Goal: Complete application form: Complete application form

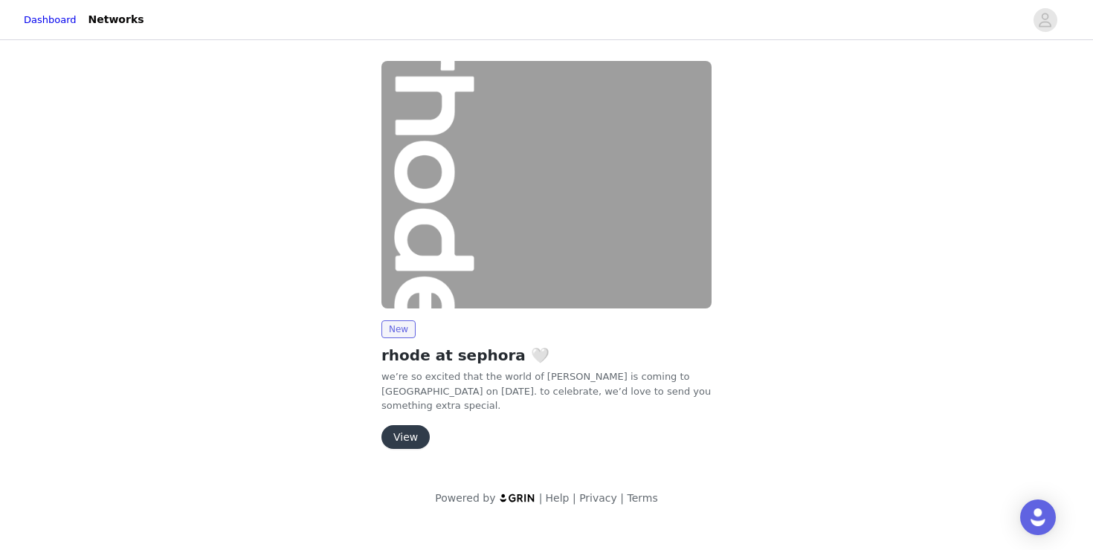
click at [413, 435] on button "View" at bounding box center [405, 437] width 48 height 24
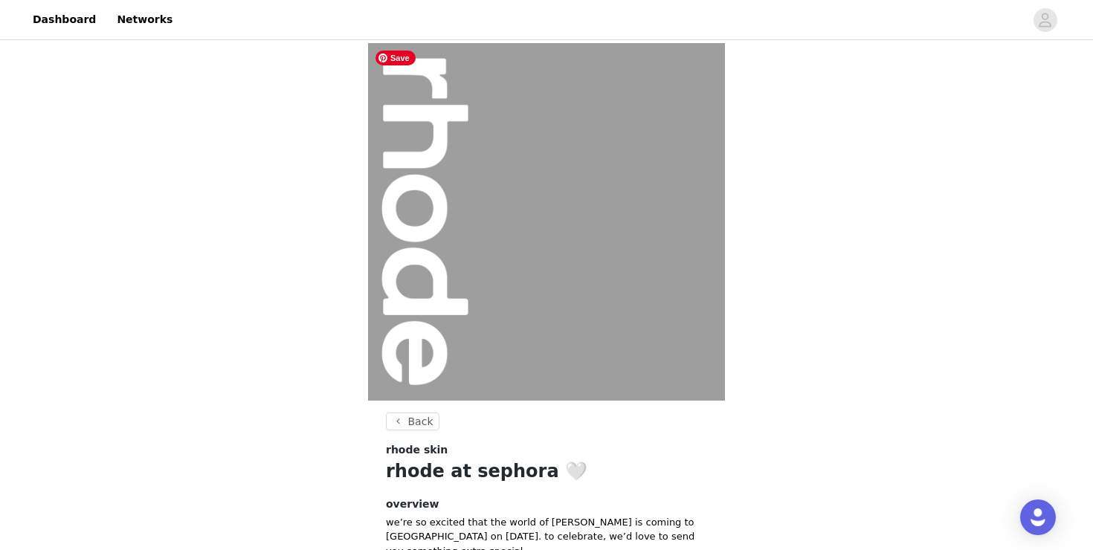
scroll to position [155, 0]
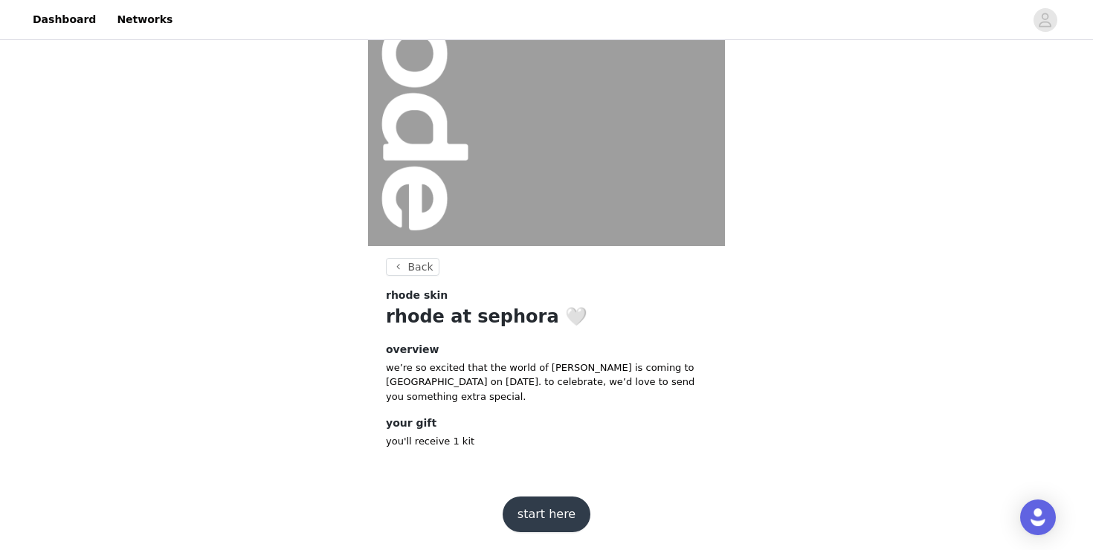
click at [538, 517] on button "start here" at bounding box center [547, 515] width 88 height 36
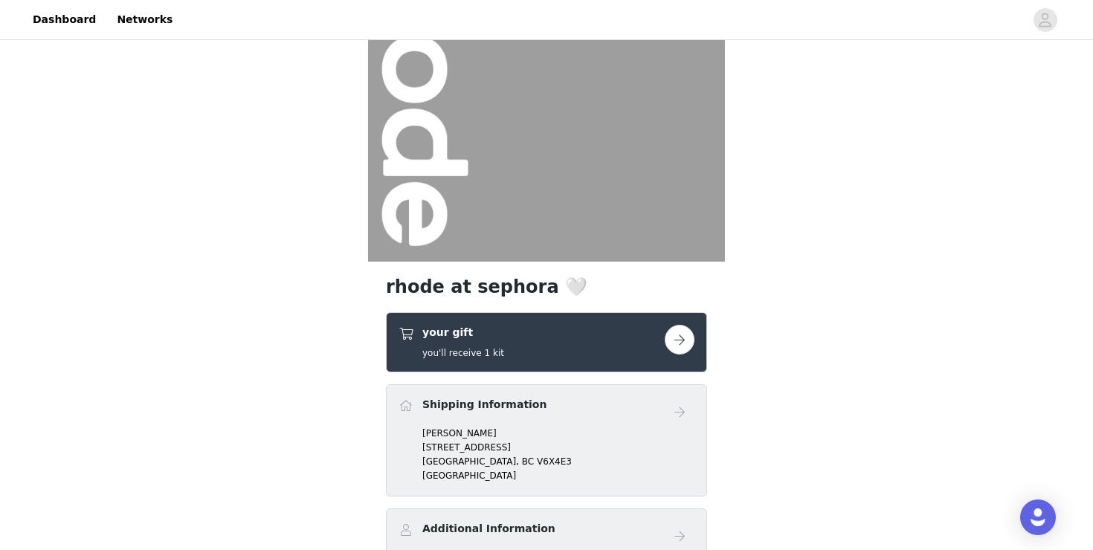
scroll to position [277, 0]
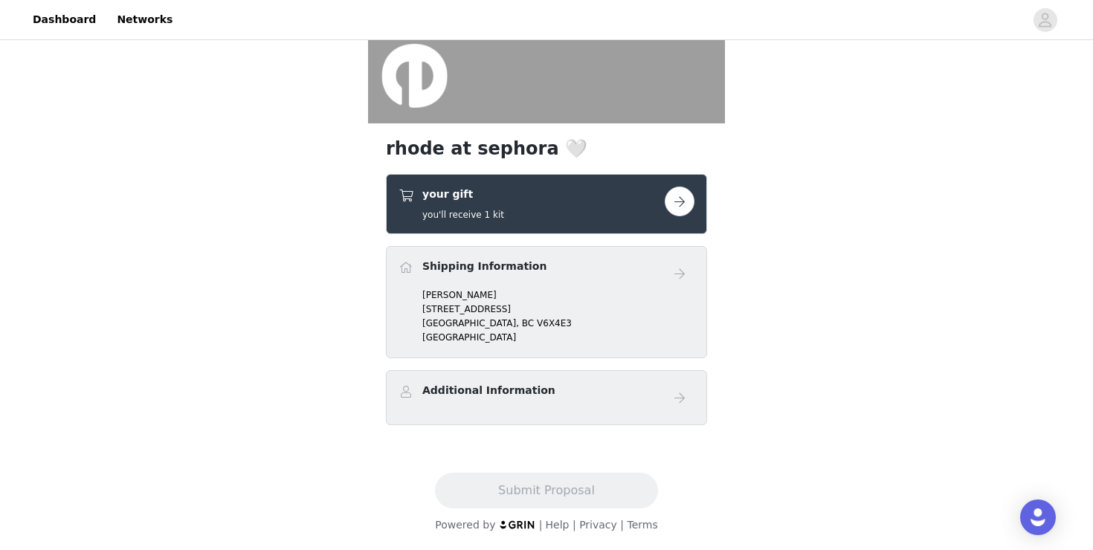
click at [684, 200] on button "button" at bounding box center [680, 202] width 30 height 30
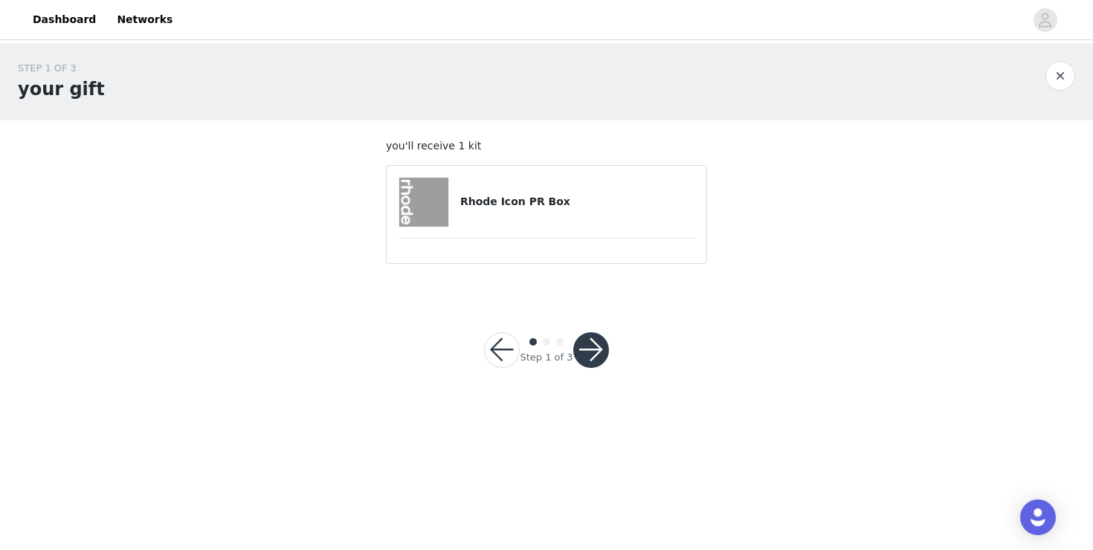
click at [580, 344] on button "button" at bounding box center [591, 350] width 36 height 36
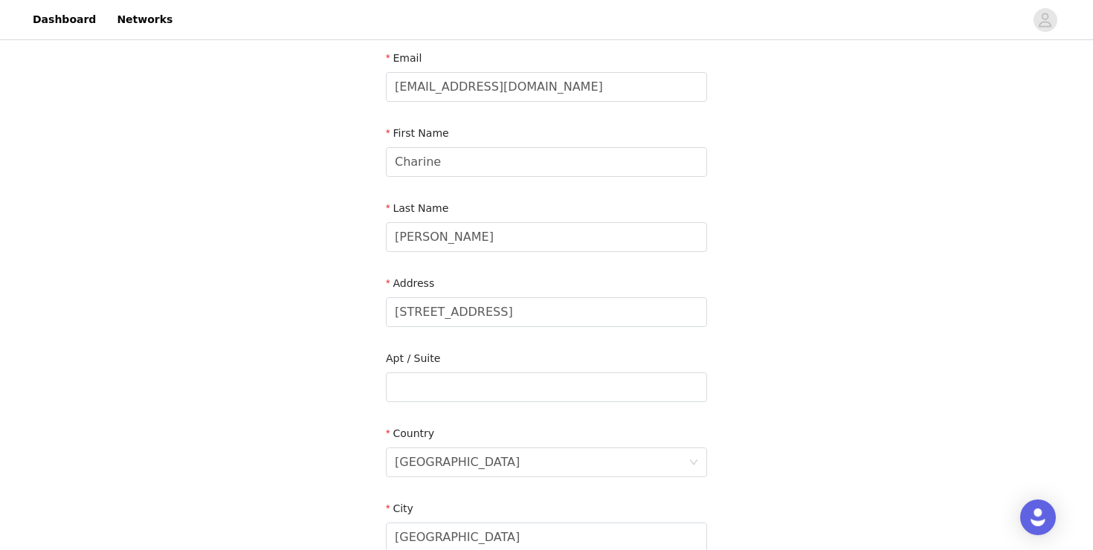
scroll to position [97, 0]
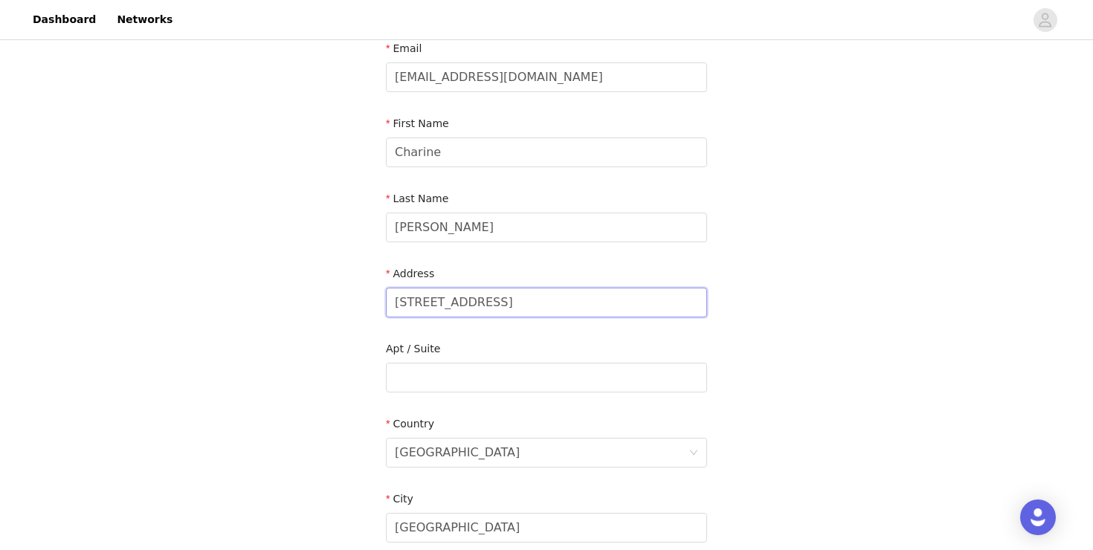
click at [454, 305] on input "[STREET_ADDRESS]" at bounding box center [546, 303] width 321 height 30
paste input "[STREET_ADDRESS][PERSON_NAME]"
type input "[STREET_ADDRESS][PERSON_NAME]"
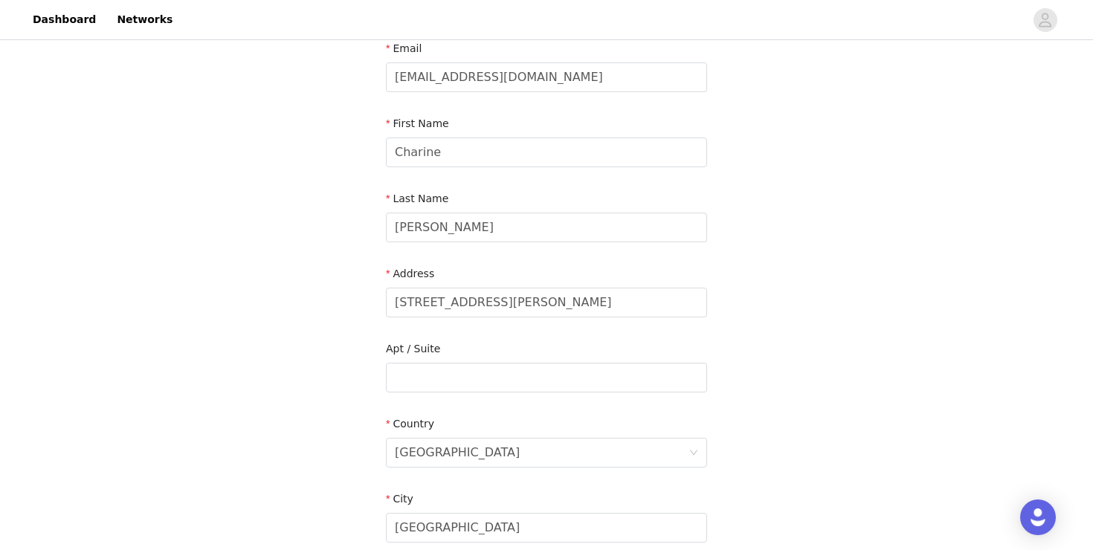
click at [781, 260] on div "STEP 2 OF 3 Shipping Information Email [PERSON_NAME][EMAIL_ADDRESS][DOMAIN_NAME…" at bounding box center [546, 378] width 1093 height 864
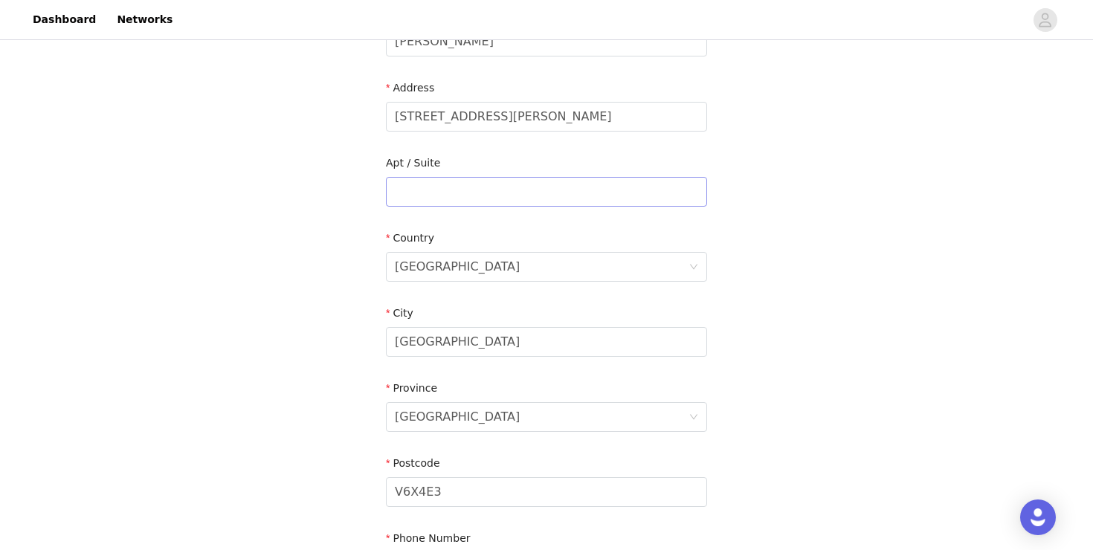
scroll to position [318, 0]
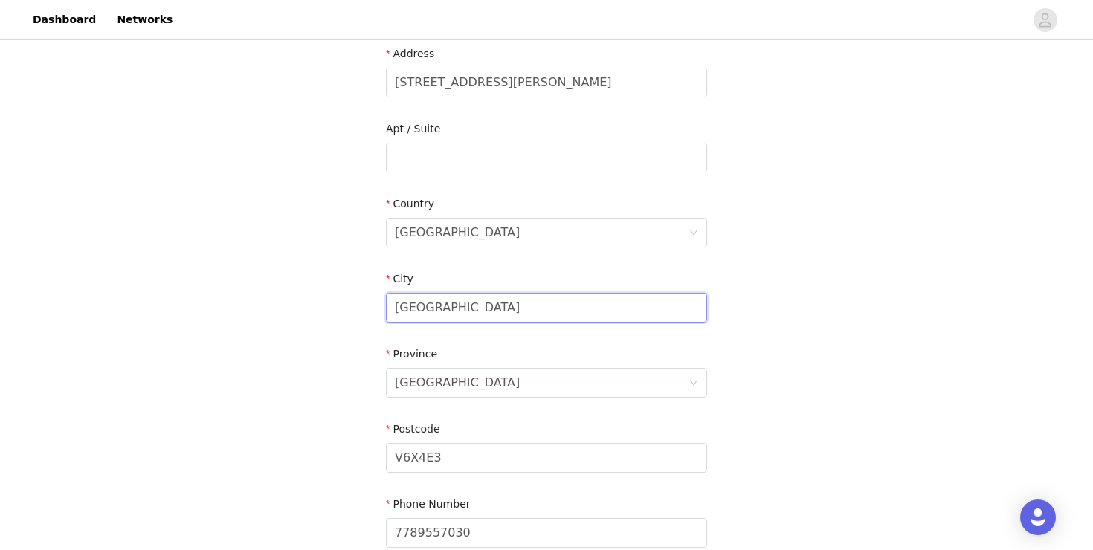
click at [428, 296] on input "[GEOGRAPHIC_DATA]" at bounding box center [546, 308] width 321 height 30
paste input "[GEOGRAPHIC_DATA]"
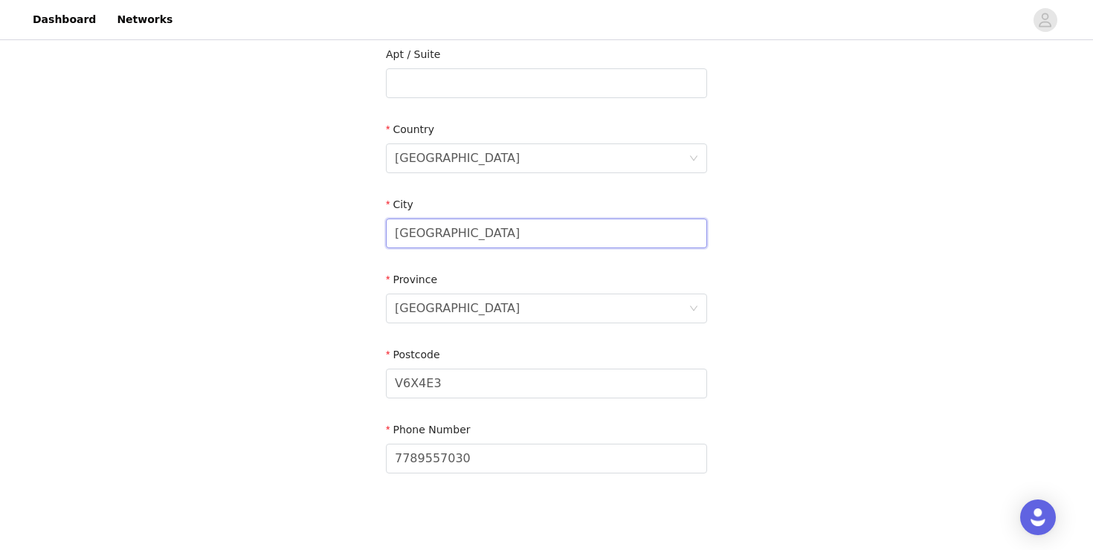
scroll to position [423, 0]
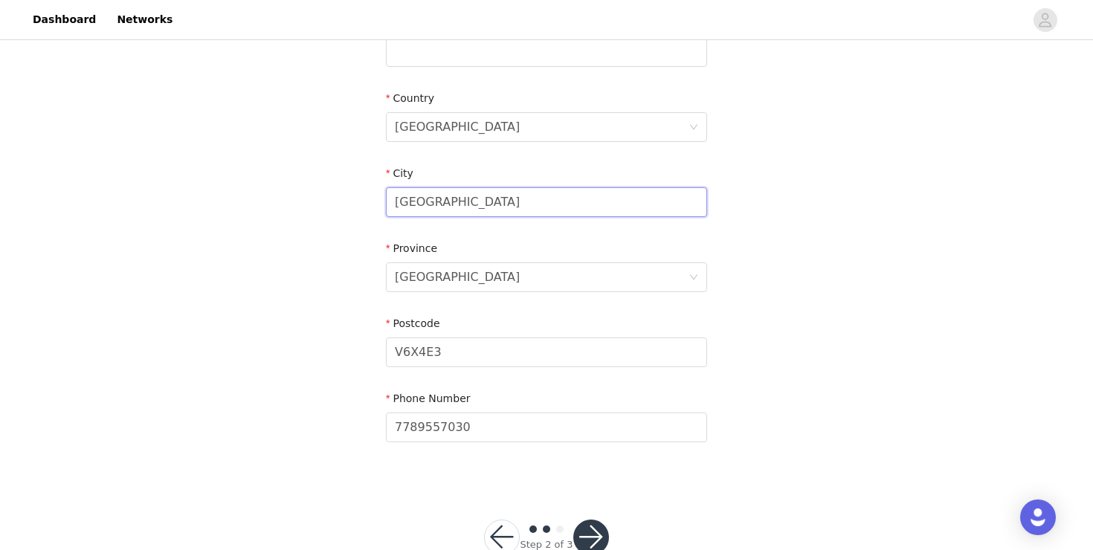
type input "[GEOGRAPHIC_DATA]"
click at [463, 350] on input "V6X4E3" at bounding box center [546, 353] width 321 height 30
paste input "C2T4"
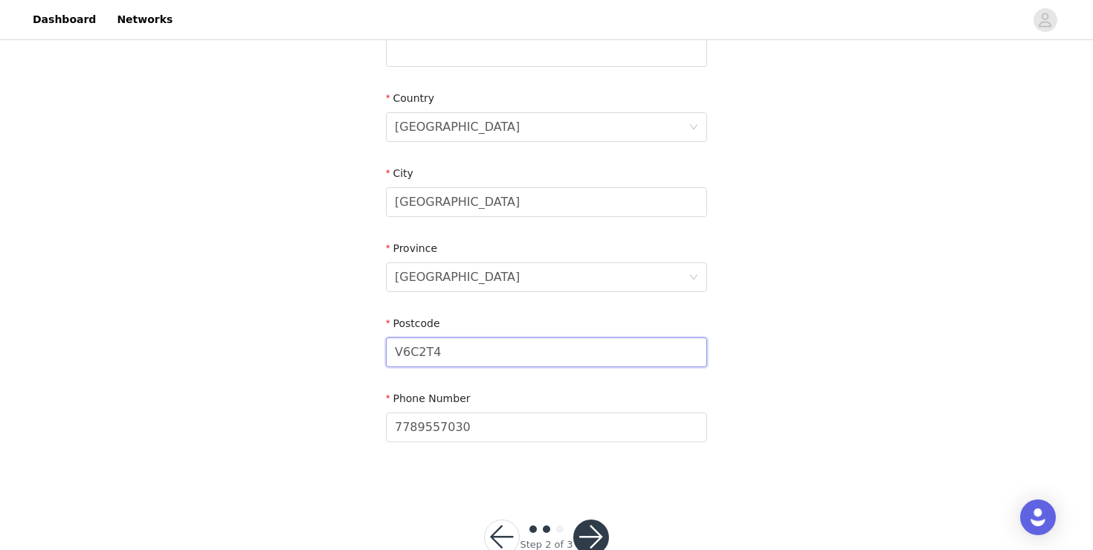
click at [457, 350] on input "V6C2T4" at bounding box center [546, 353] width 321 height 30
type input "V6C2T4"
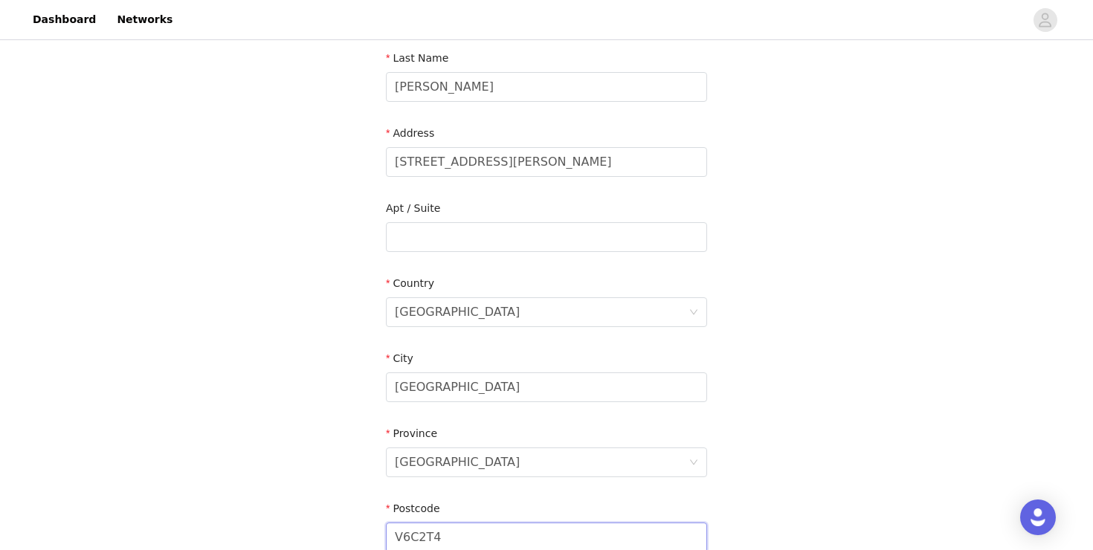
scroll to position [198, 0]
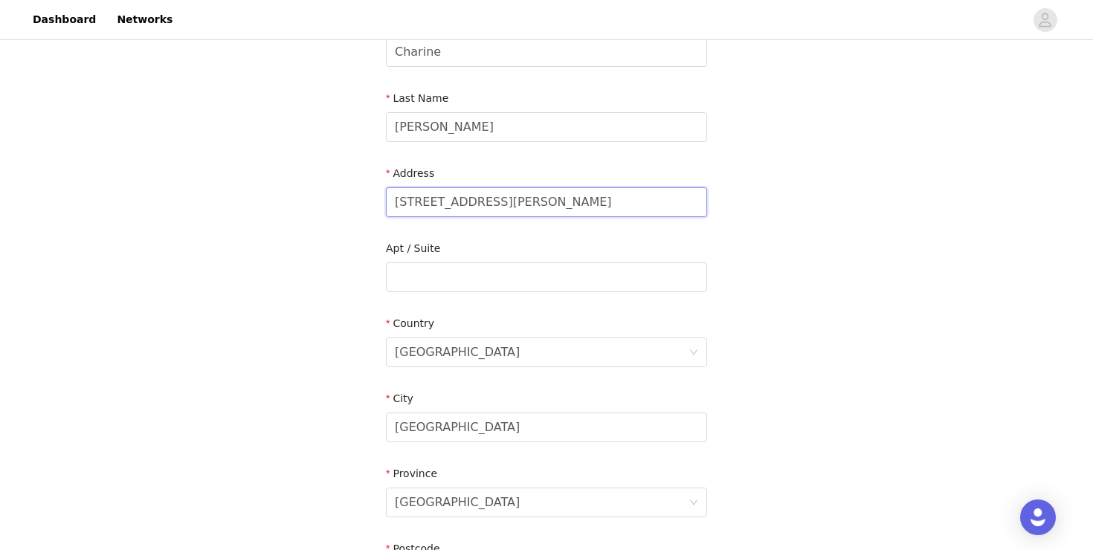
click at [484, 204] on input "[STREET_ADDRESS][PERSON_NAME]" at bounding box center [546, 202] width 321 height 30
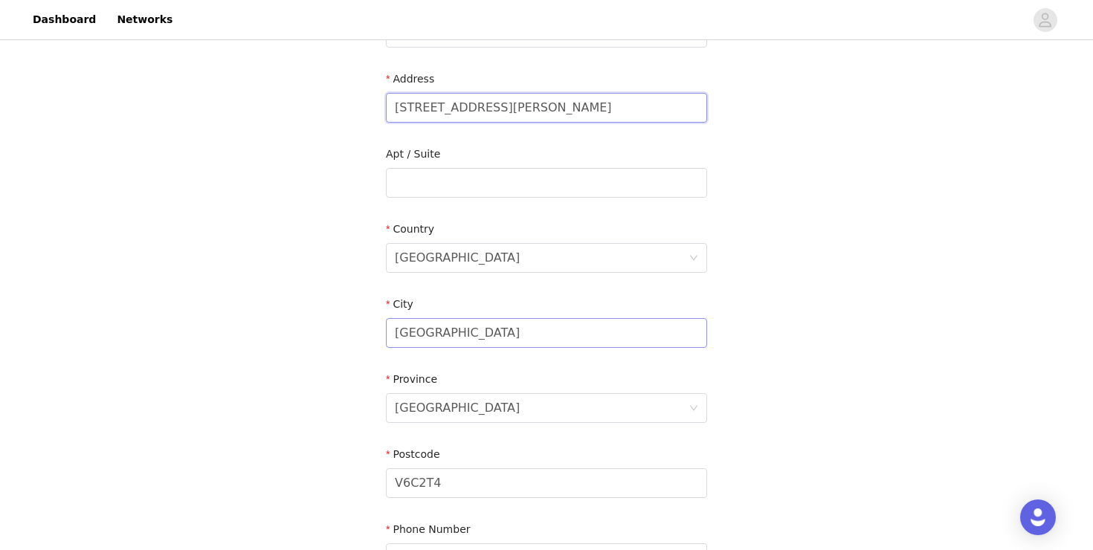
scroll to position [422, 0]
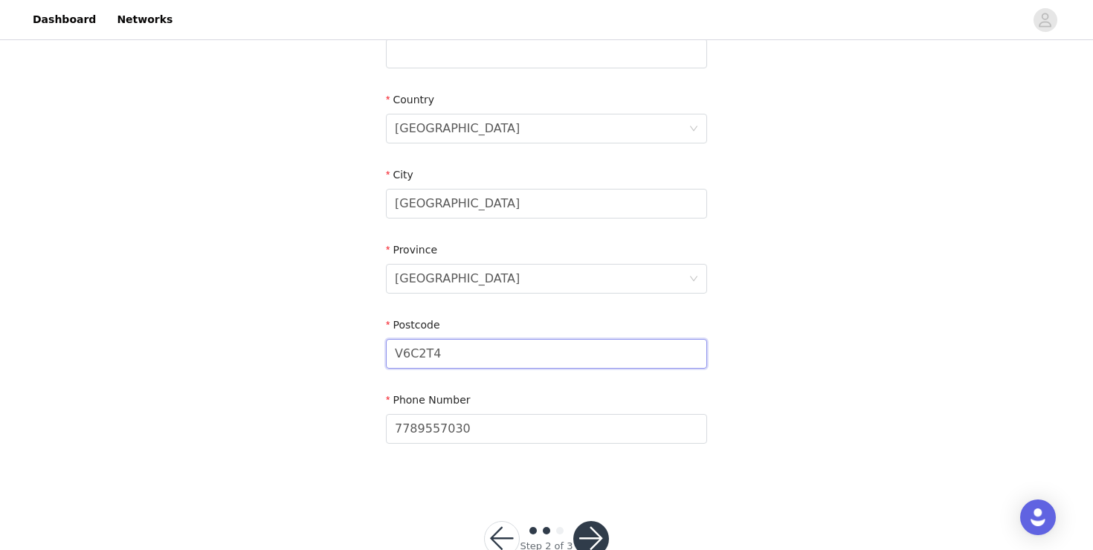
click at [451, 349] on input "V6C2T4" at bounding box center [546, 354] width 321 height 30
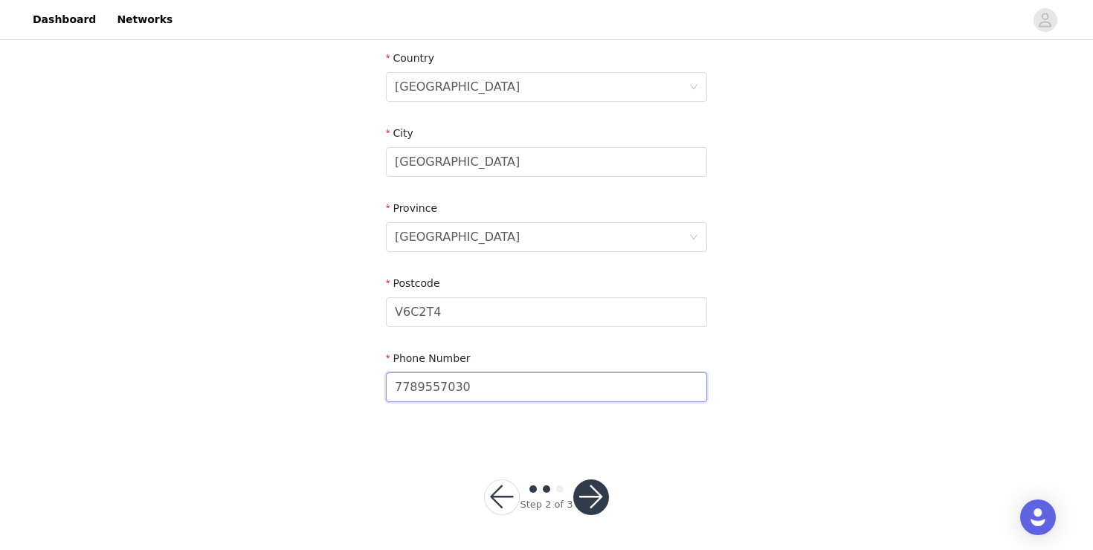
click at [486, 383] on input "7789557030" at bounding box center [546, 388] width 321 height 30
type input "[PHONE_NUMBER]"
click at [576, 497] on button "button" at bounding box center [591, 498] width 36 height 36
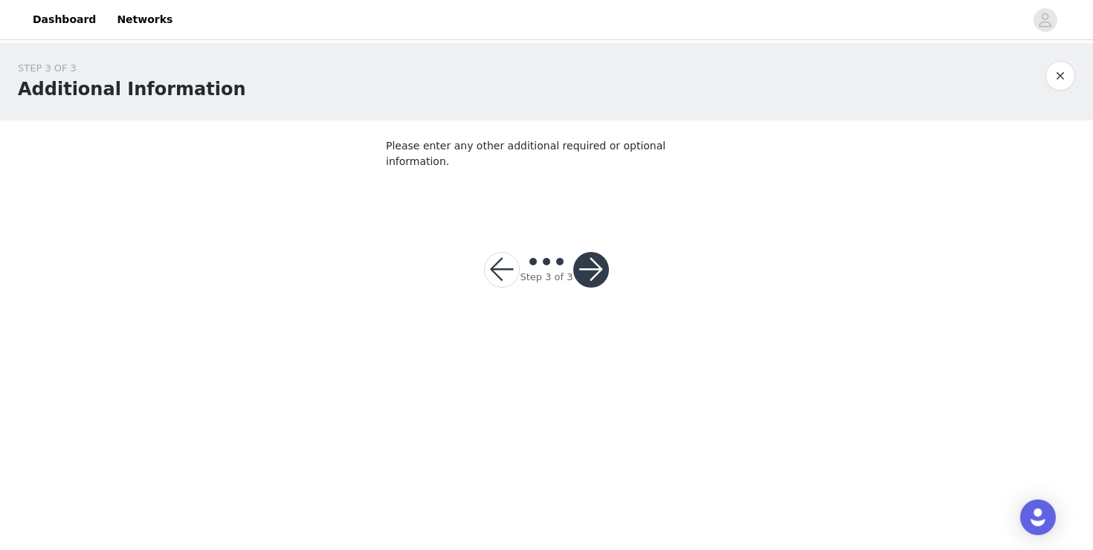
click at [605, 255] on button "button" at bounding box center [591, 270] width 36 height 36
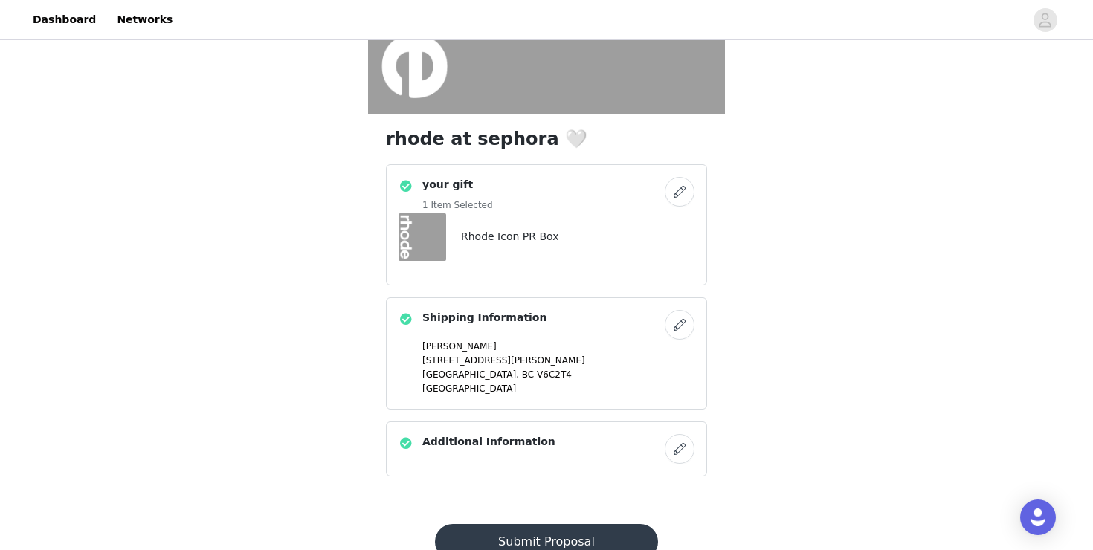
scroll to position [332, 0]
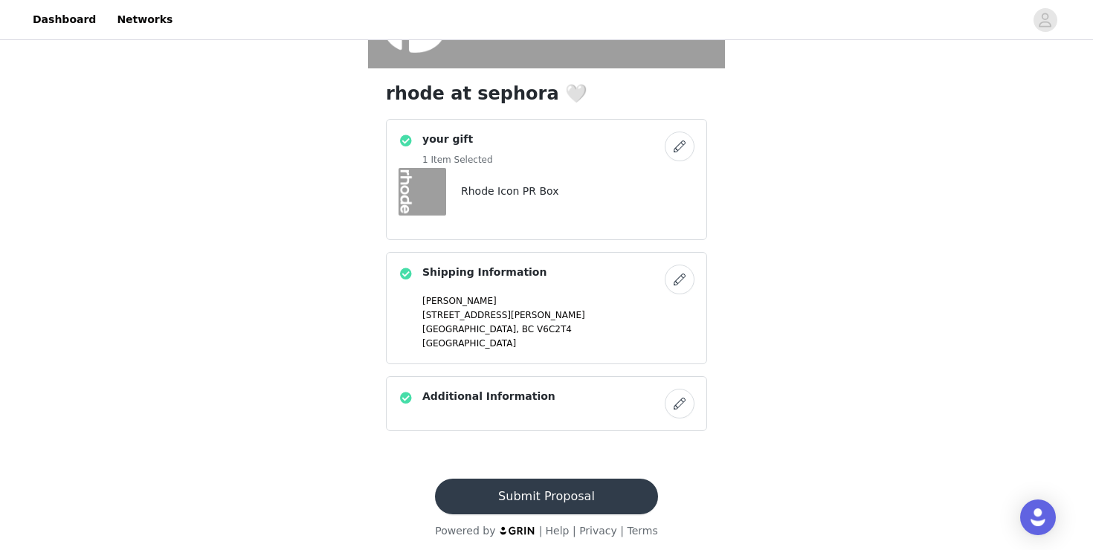
click at [563, 494] on button "Submit Proposal" at bounding box center [546, 497] width 222 height 36
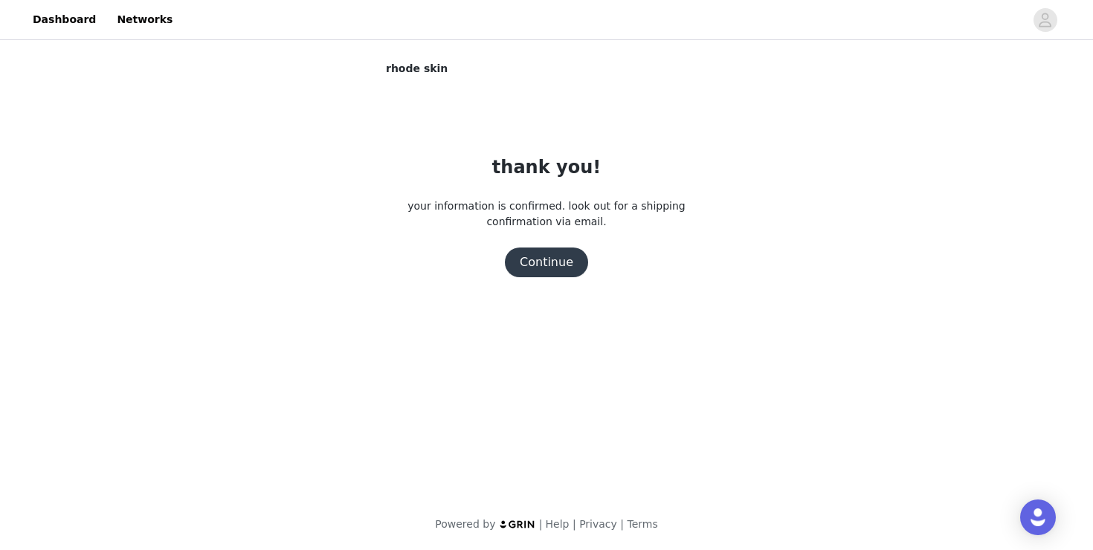
click at [548, 274] on button "Continue" at bounding box center [546, 263] width 83 height 30
click at [540, 258] on button "Continue" at bounding box center [546, 263] width 83 height 30
